Goal: Information Seeking & Learning: Learn about a topic

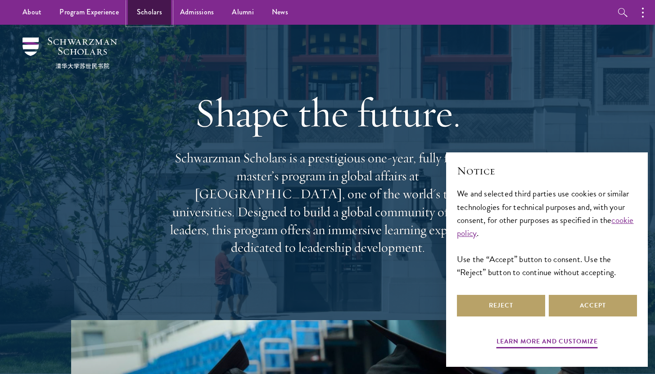
click at [156, 10] on link "Scholars" at bounding box center [149, 12] width 43 height 25
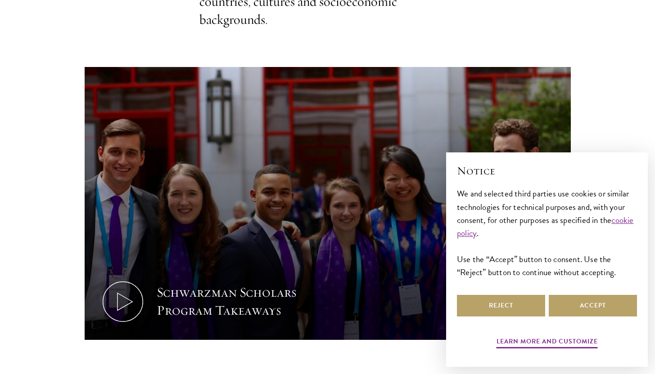
scroll to position [376, 0]
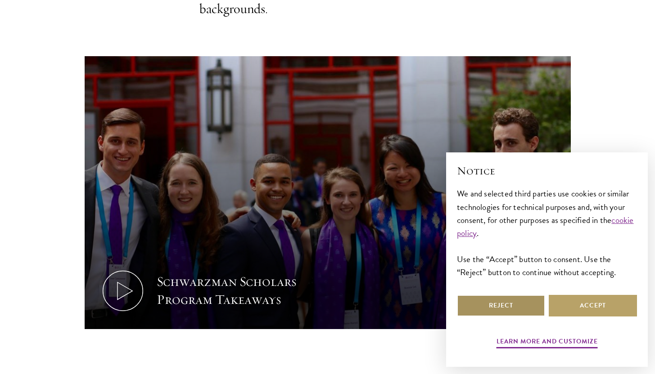
click at [526, 307] on button "Reject" at bounding box center [501, 306] width 88 height 22
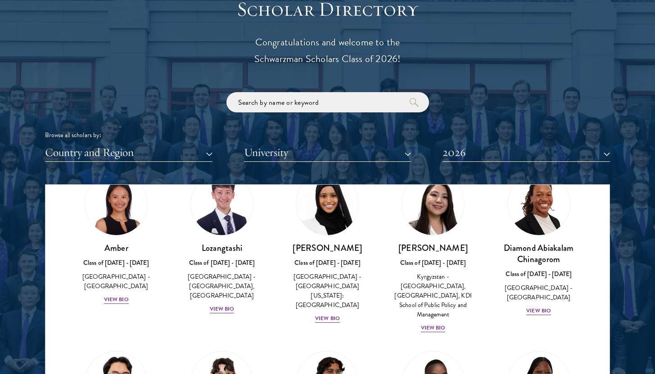
scroll to position [49, 0]
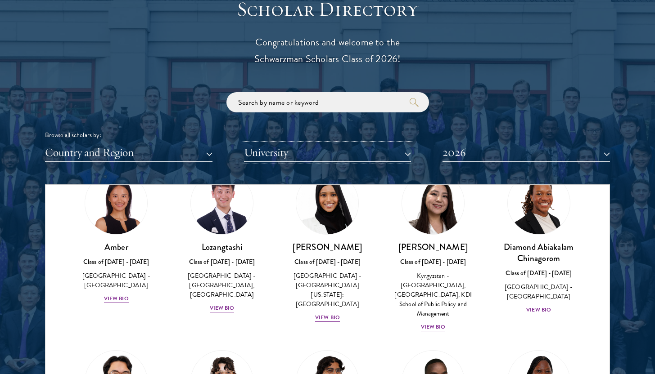
click at [348, 156] on button "University" at bounding box center [327, 153] width 167 height 18
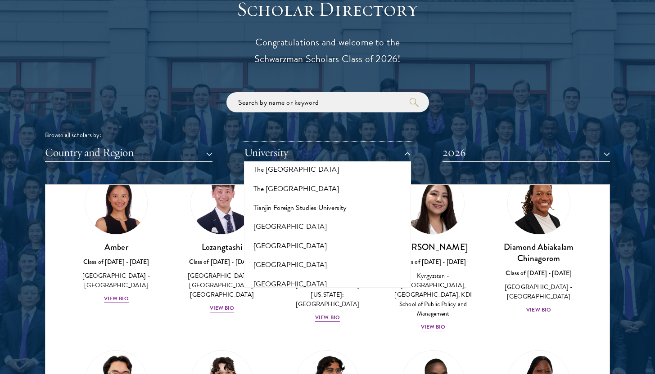
scroll to position [5835, 0]
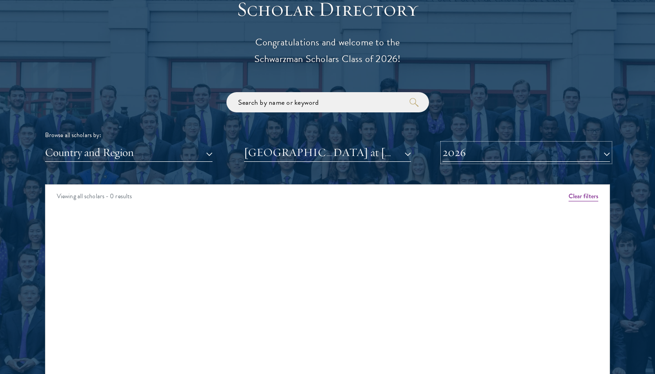
click at [465, 148] on button "2026" at bounding box center [525, 153] width 167 height 18
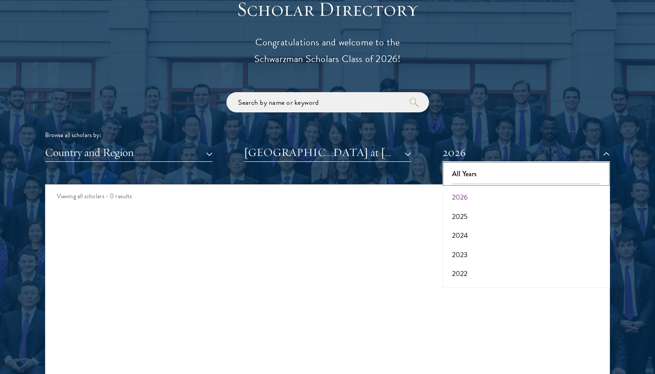
click at [473, 172] on button "All Years" at bounding box center [526, 174] width 162 height 19
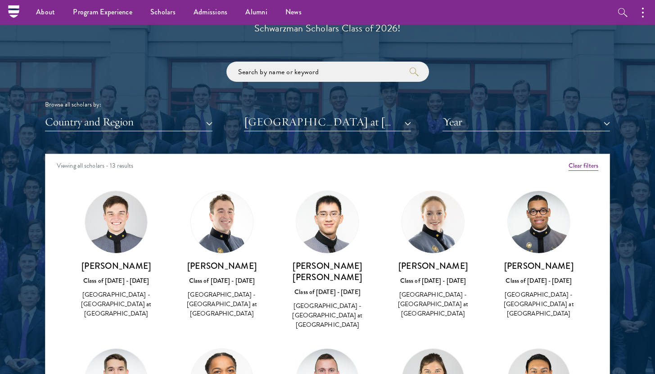
scroll to position [1040, 0]
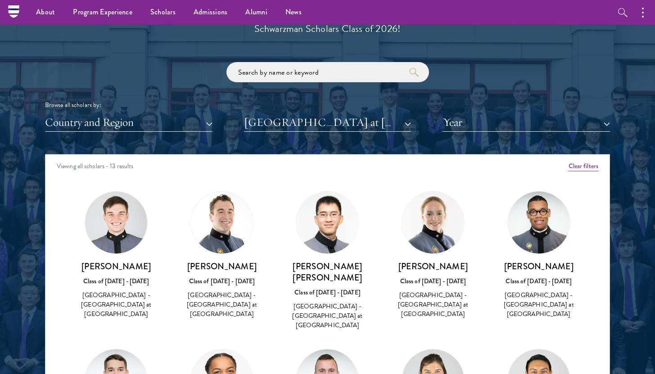
drag, startPoint x: 334, startPoint y: 303, endPoint x: 81, endPoint y: 265, distance: 255.7
copy div "[PERSON_NAME] Class of [DATE] - [DATE] [GEOGRAPHIC_DATA] - [GEOGRAPHIC_DATA] Mi…"
click at [343, 120] on button "[GEOGRAPHIC_DATA] at [GEOGRAPHIC_DATA]" at bounding box center [327, 122] width 167 height 18
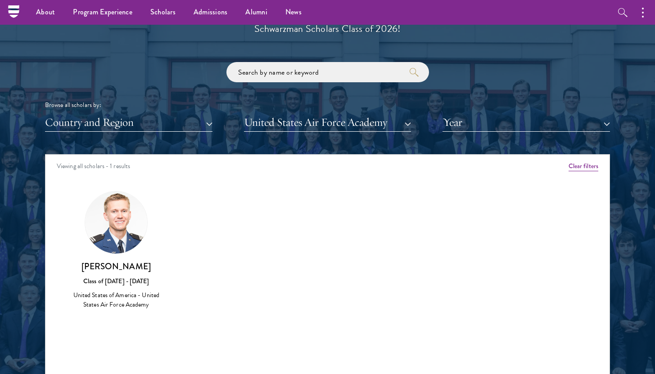
click at [224, 285] on div "Amber Class of [DATE] - [DATE] [GEOGRAPHIC_DATA] - [GEOGRAPHIC_DATA] View Bio C…" at bounding box center [327, 258] width 564 height 157
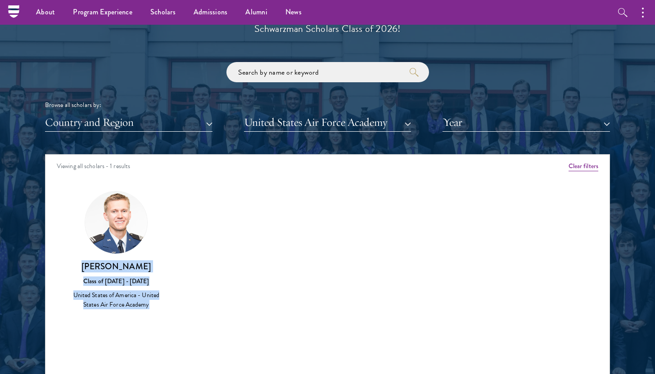
drag, startPoint x: 165, startPoint y: 301, endPoint x: 85, endPoint y: 267, distance: 87.5
click at [85, 267] on div "[PERSON_NAME] Class of [DATE] - [DATE] United States of America - United States…" at bounding box center [116, 250] width 106 height 137
copy div "[PERSON_NAME] Class of [DATE] - [DATE] United States of America - United States…"
click at [309, 123] on button "United States Air Force Academy" at bounding box center [327, 122] width 167 height 18
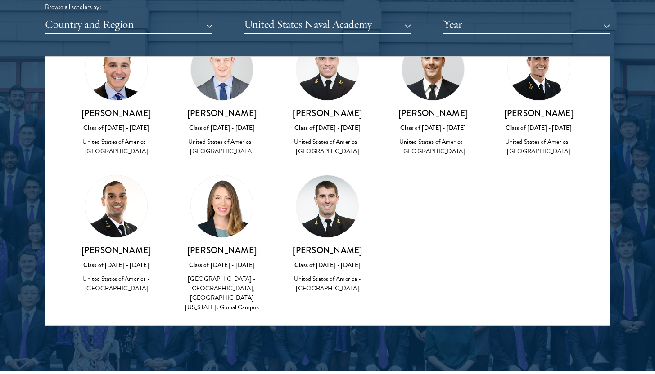
scroll to position [54, 0]
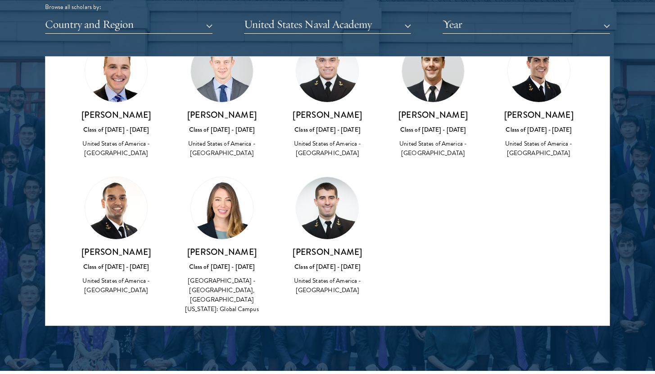
copy div "[PERSON_NAME] Class of [DATE] - [DATE] [GEOGRAPHIC_DATA] - [GEOGRAPHIC_DATA] [G…"
drag, startPoint x: 356, startPoint y: 301, endPoint x: 91, endPoint y: 115, distance: 323.8
click at [90, 115] on div "Amber Class of [DATE] - [DATE] [GEOGRAPHIC_DATA] - [GEOGRAPHIC_DATA] View Bio C…" at bounding box center [327, 185] width 564 height 314
click at [160, 159] on div "[PERSON_NAME] Class of [DATE] - [DATE] [GEOGRAPHIC_DATA] of America - [GEOGRAPH…" at bounding box center [116, 99] width 106 height 137
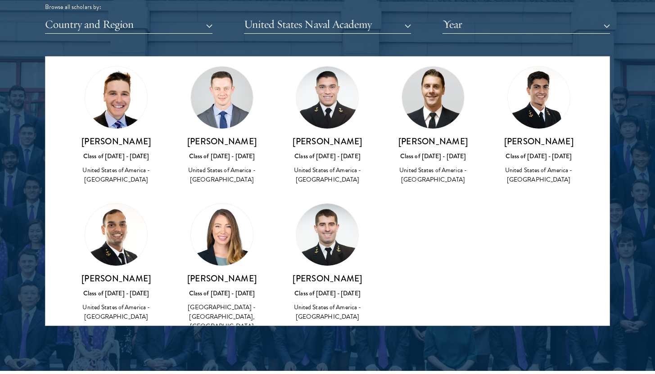
click at [120, 108] on img at bounding box center [116, 98] width 62 height 62
drag, startPoint x: 144, startPoint y: 140, endPoint x: 88, endPoint y: 140, distance: 55.8
click at [88, 140] on h3 "[PERSON_NAME]" at bounding box center [116, 141] width 88 height 11
copy h3 "[PERSON_NAME]"
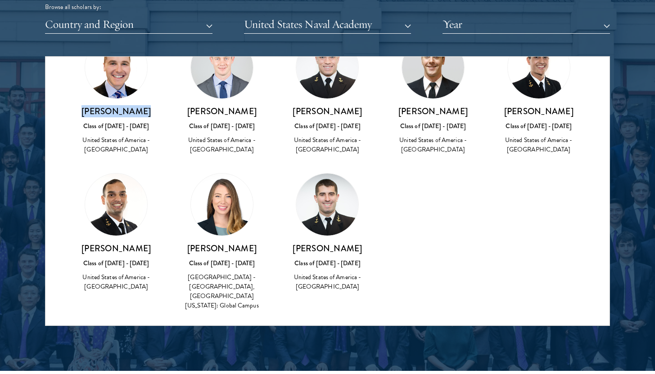
scroll to position [58, 0]
drag, startPoint x: 248, startPoint y: 247, endPoint x: 193, endPoint y: 247, distance: 54.9
click at [193, 247] on h3 "[PERSON_NAME]" at bounding box center [222, 248] width 88 height 11
copy h3 "[PERSON_NAME]"
